Goal: Book appointment/travel/reservation

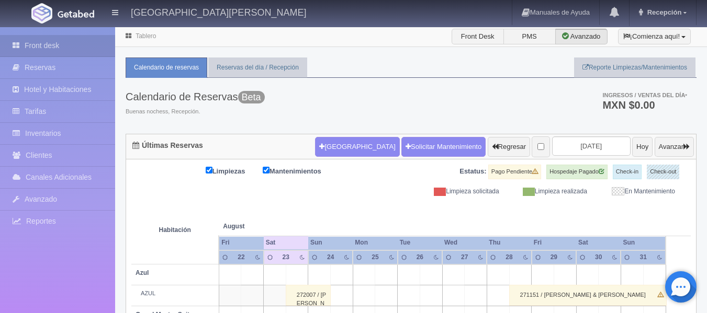
click at [563, 156] on form "[GEOGRAPHIC_DATA] Solicitar Mantenimiento Regresar [DATE] Hoy Avanzar" at bounding box center [504, 147] width 379 height 22
click at [567, 141] on input "[DATE]" at bounding box center [591, 146] width 78 height 19
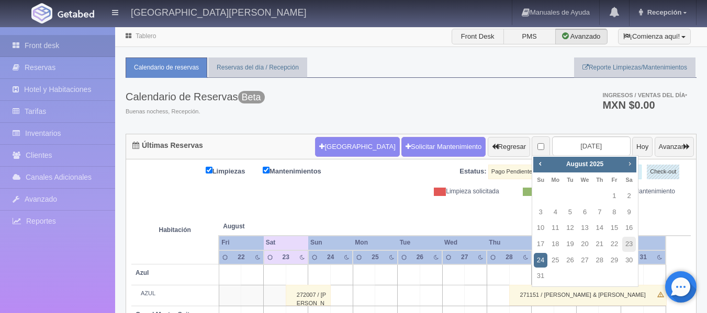
click at [630, 163] on span "Next" at bounding box center [629, 164] width 8 height 8
drag, startPoint x: 637, startPoint y: 202, endPoint x: 628, endPoint y: 197, distance: 9.9
click at [628, 197] on div "Prev Next [DATE] Su Mo Tu We Th Fr Sa 1 2 3 4 5 6 7 8 9 10 11 12 13 14 15 16 17…" at bounding box center [584, 213] width 107 height 116
click at [627, 196] on link "6" at bounding box center [629, 196] width 14 height 15
type input "[DATE]"
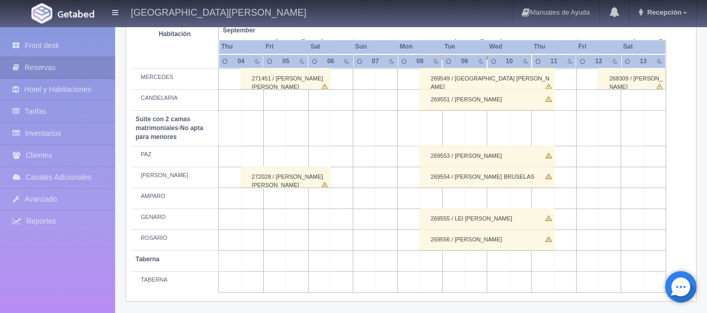
scroll to position [825, 0]
